Goal: Find contact information: Find contact information

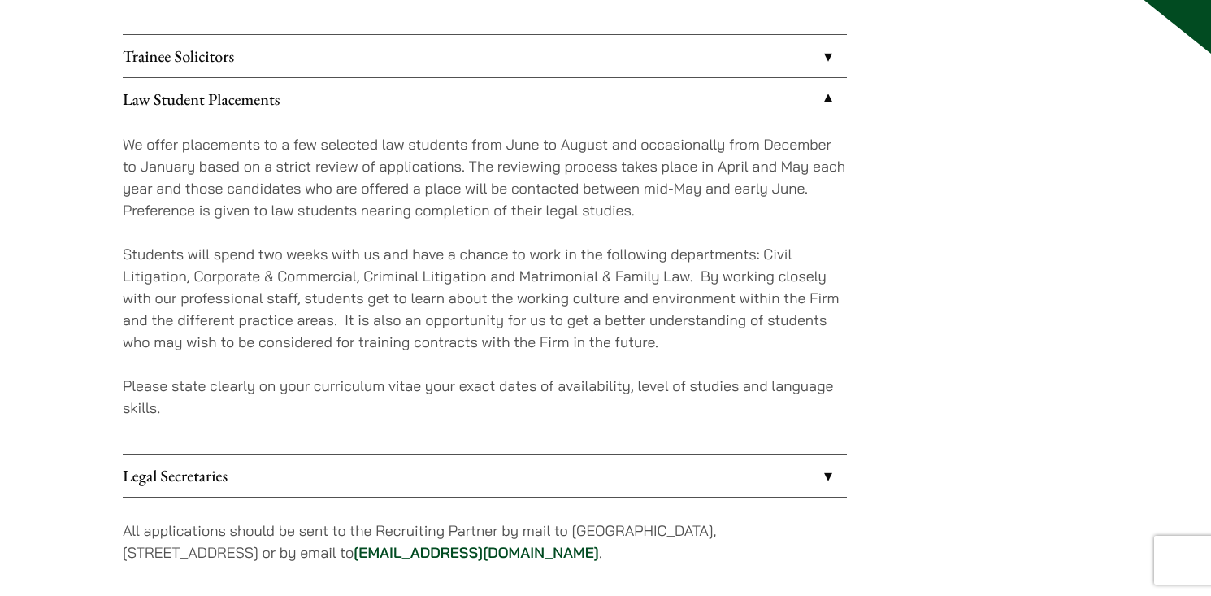
scroll to position [375, 0]
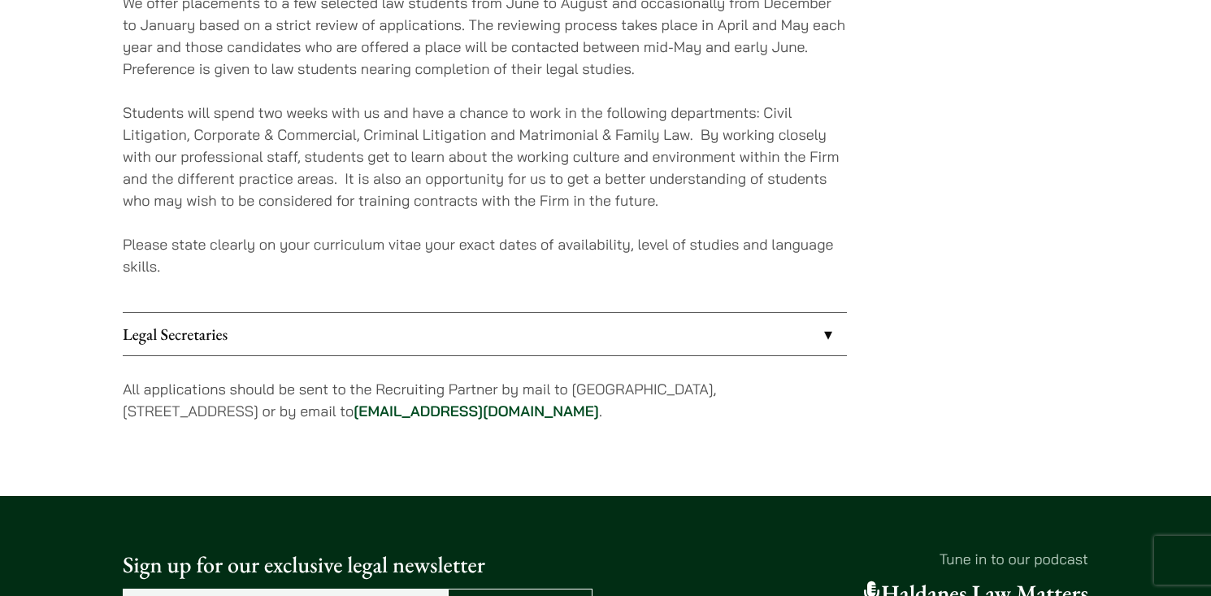
drag, startPoint x: 397, startPoint y: 409, endPoint x: 546, endPoint y: 414, distance: 149.6
click at [546, 414] on p "All applications should be sent to the Recruiting Partner by mail to [GEOGRAPHI…" at bounding box center [485, 400] width 724 height 44
copy p "[EMAIL_ADDRESS][DOMAIN_NAME]"
click at [710, 205] on p "Students will spend two weeks with us and have a chance to work in the followin…" at bounding box center [485, 157] width 724 height 110
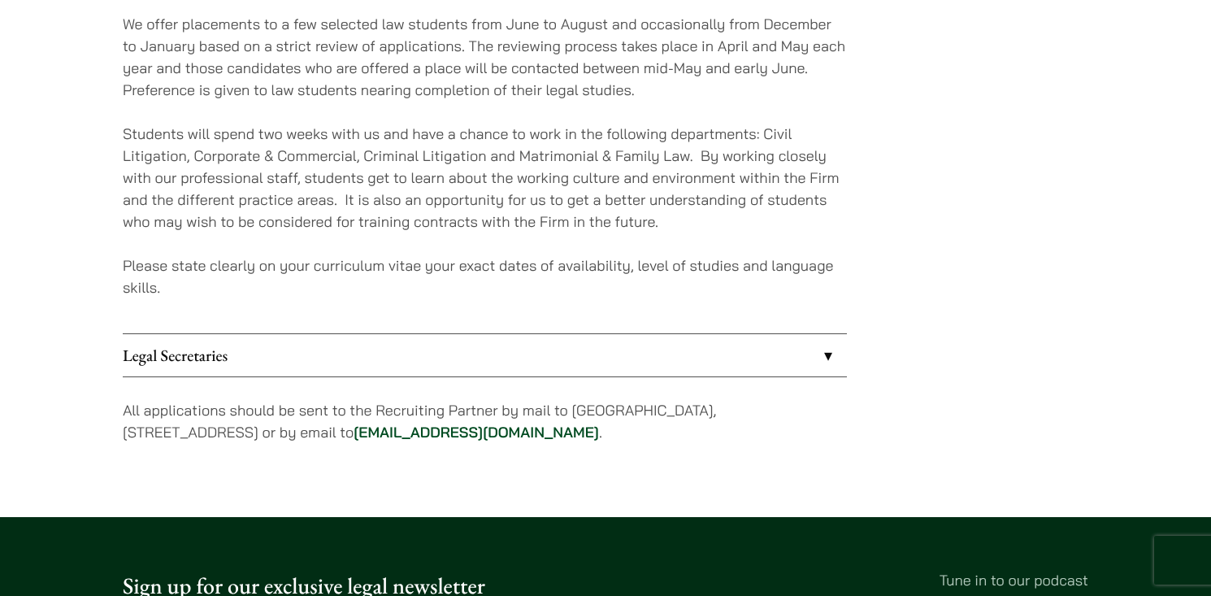
scroll to position [355, 0]
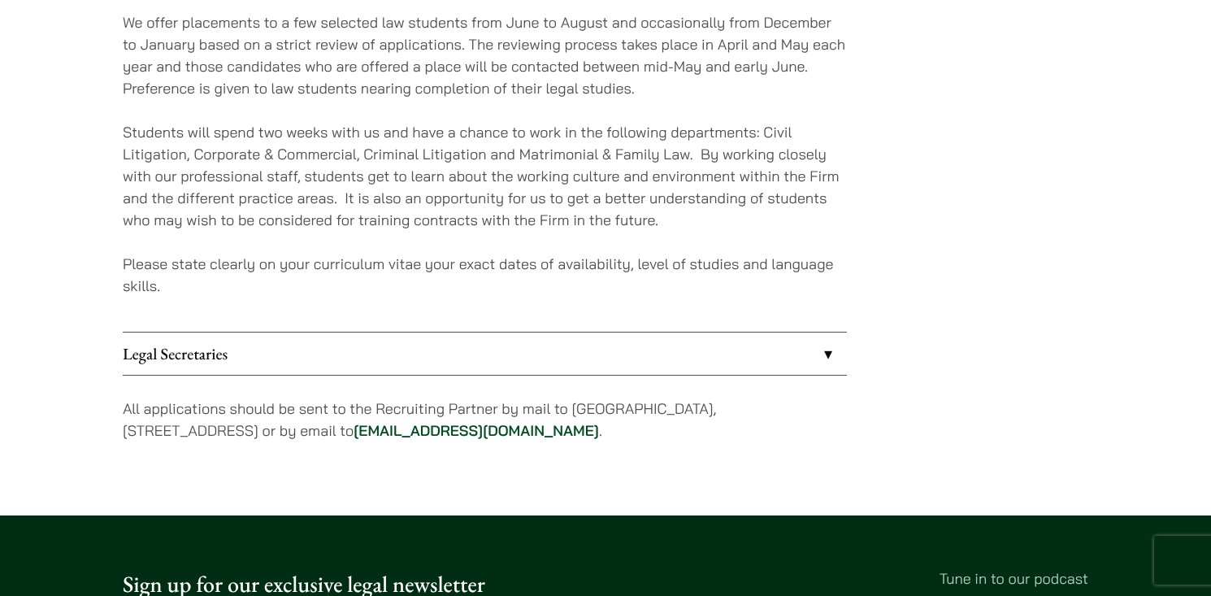
click at [428, 349] on link "Legal Secretaries" at bounding box center [485, 353] width 724 height 42
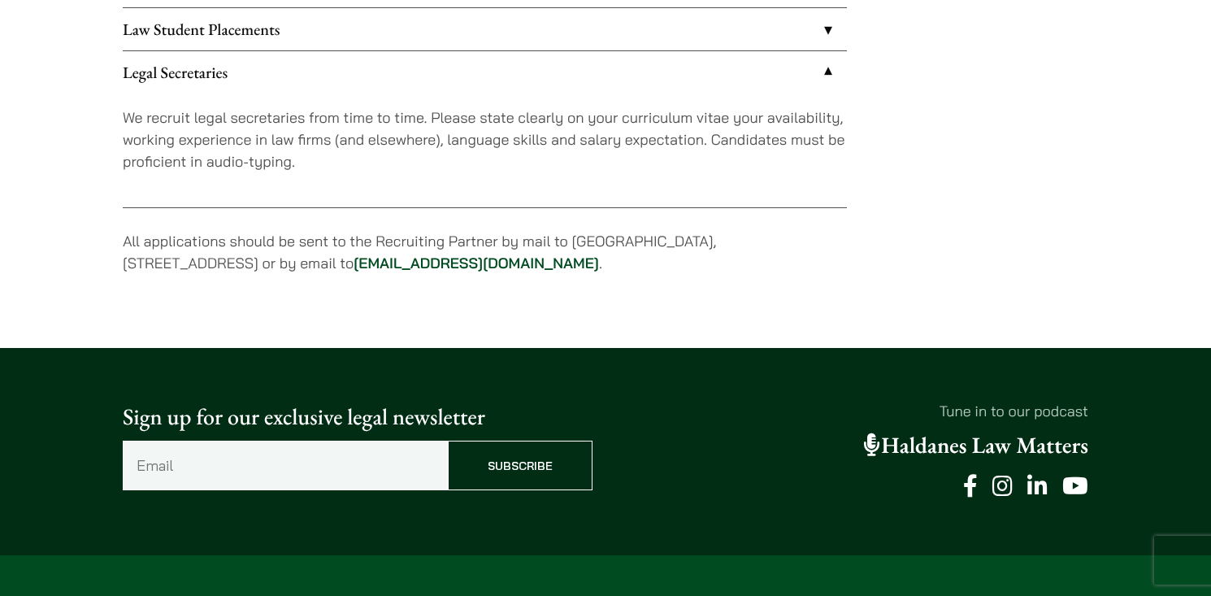
scroll to position [300, 0]
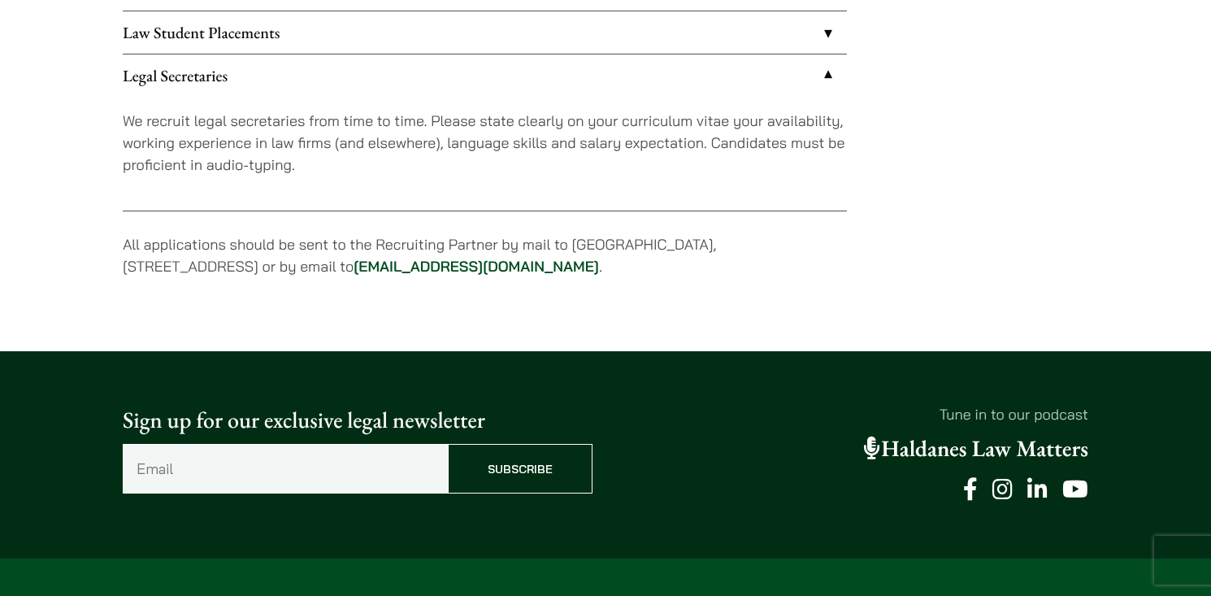
click at [473, 79] on link "Legal Secretaries" at bounding box center [485, 75] width 724 height 42
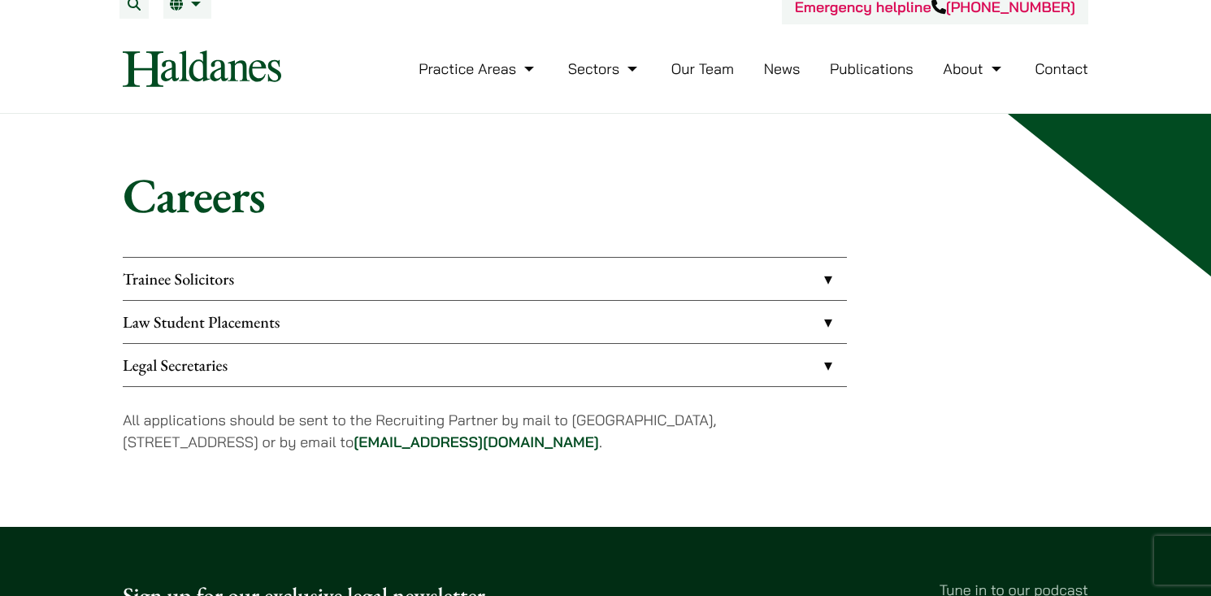
scroll to position [0, 0]
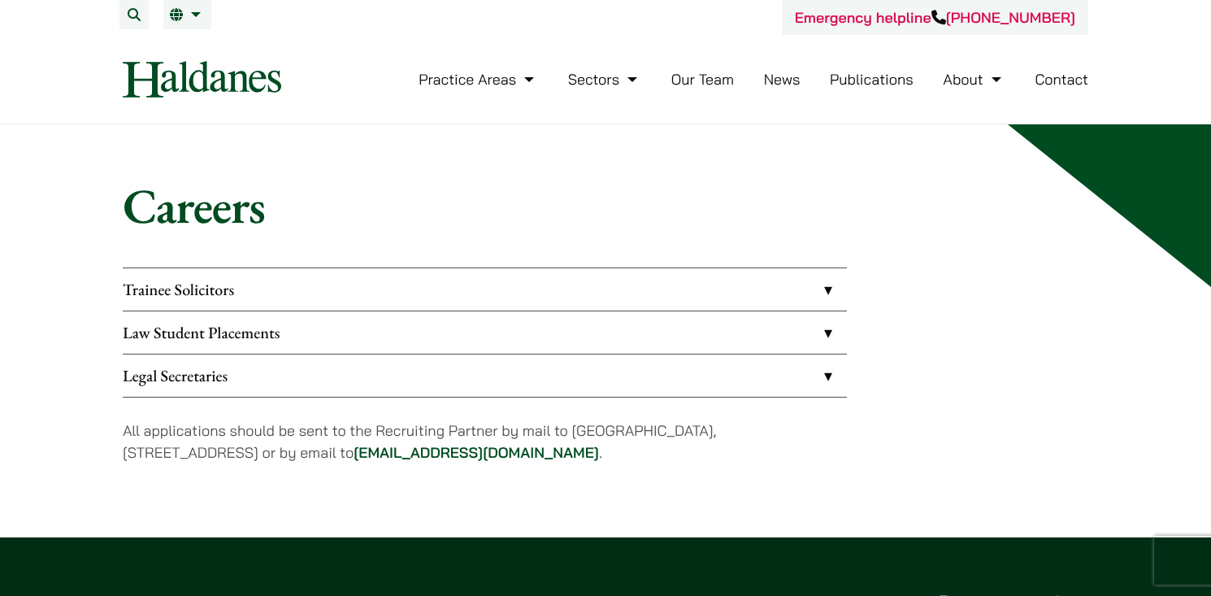
click at [351, 318] on link "Law Student Placements" at bounding box center [485, 332] width 724 height 42
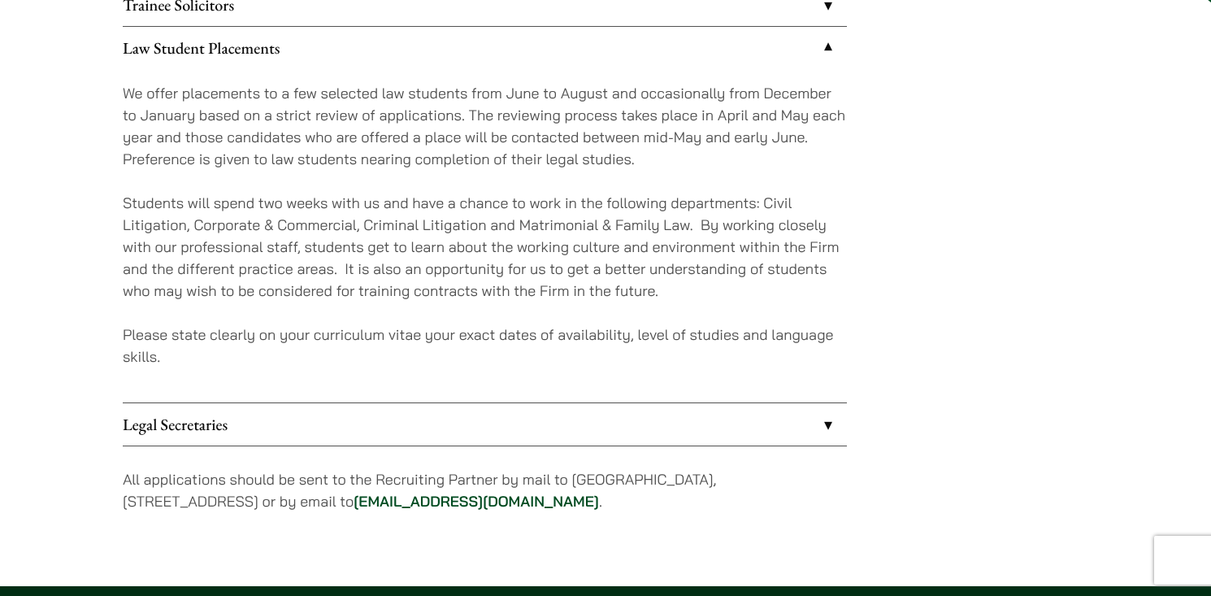
scroll to position [280, 0]
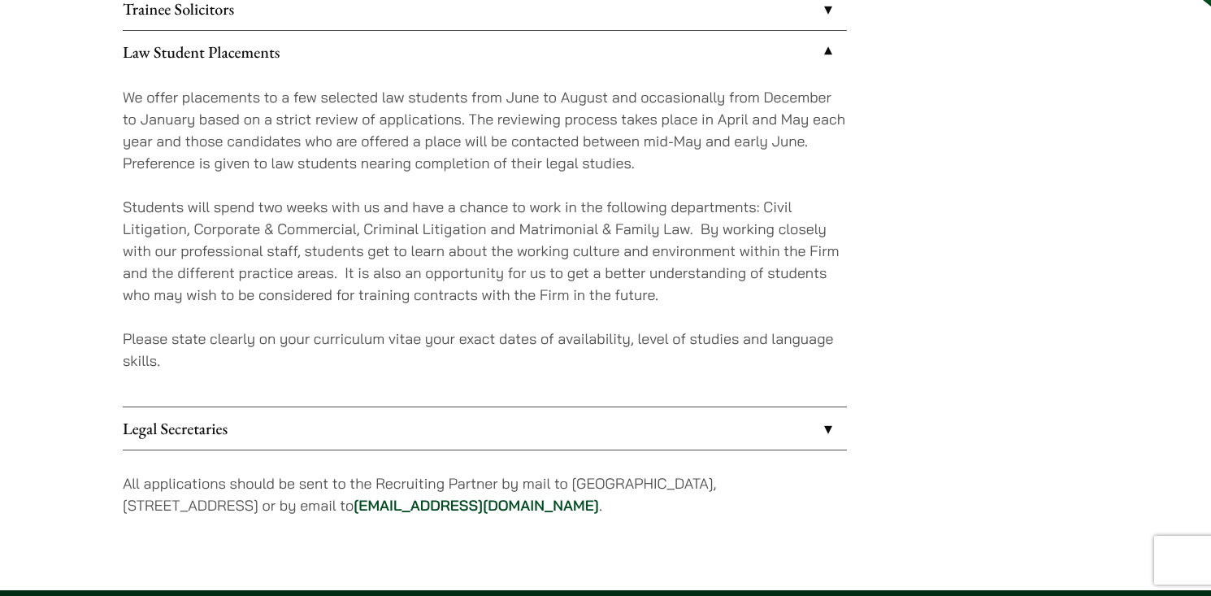
click at [436, 175] on div "We offer placements to a few selected law students from June to August and occa…" at bounding box center [485, 239] width 724 height 333
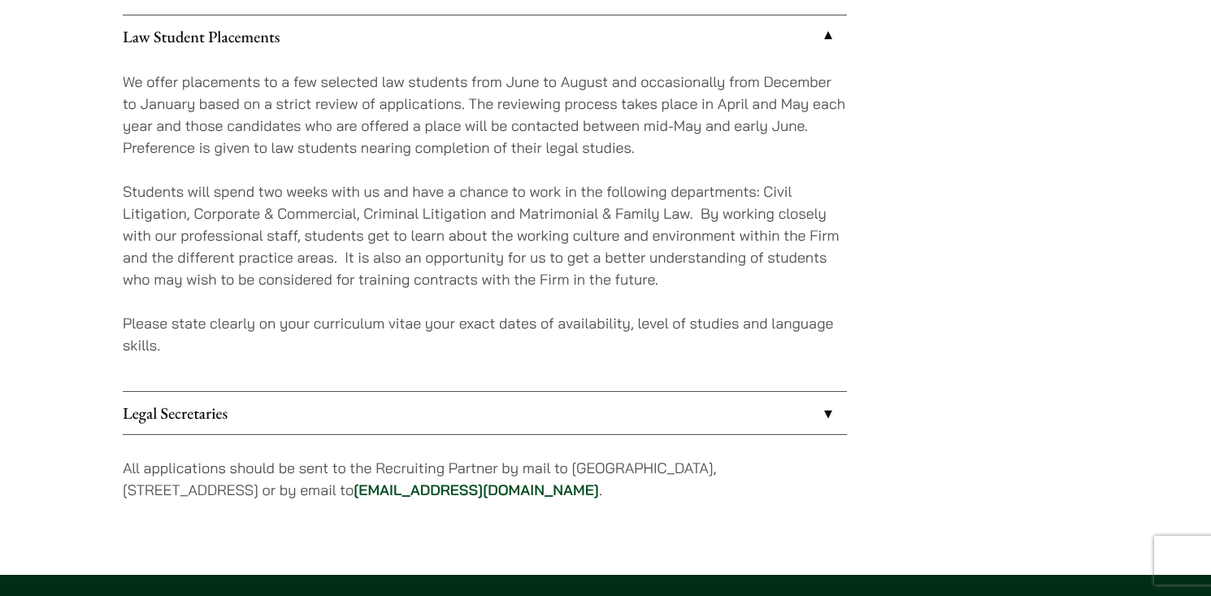
scroll to position [115, 0]
